Goal: Register for event/course

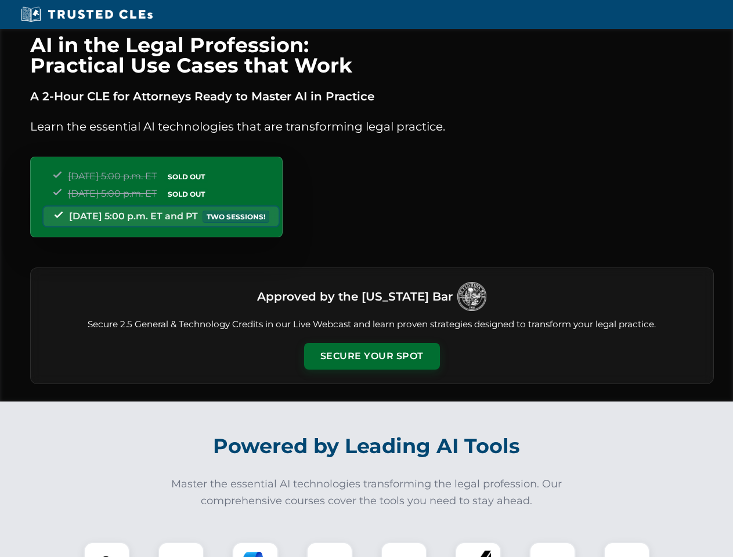
click at [371, 356] on button "Secure Your Spot" at bounding box center [372, 356] width 136 height 27
click at [107, 550] on img at bounding box center [107, 565] width 34 height 34
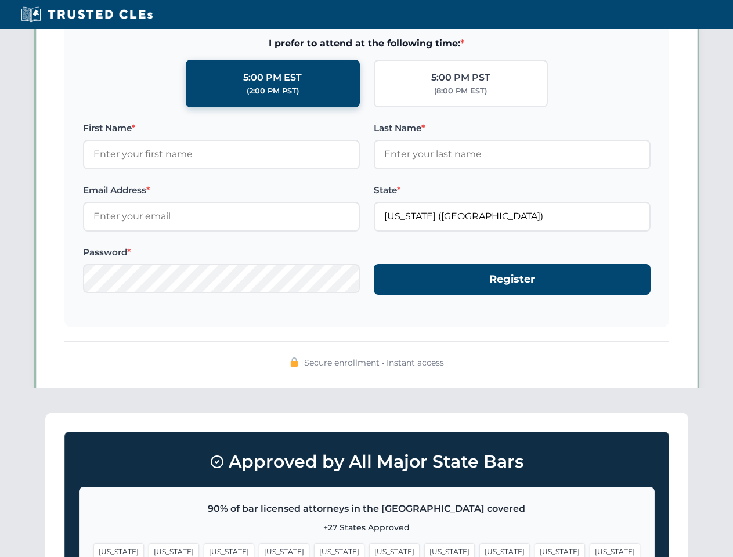
click at [424, 550] on span "[US_STATE]" at bounding box center [449, 551] width 50 height 17
click at [534, 550] on span "[US_STATE]" at bounding box center [559, 551] width 50 height 17
